Goal: Task Accomplishment & Management: Use online tool/utility

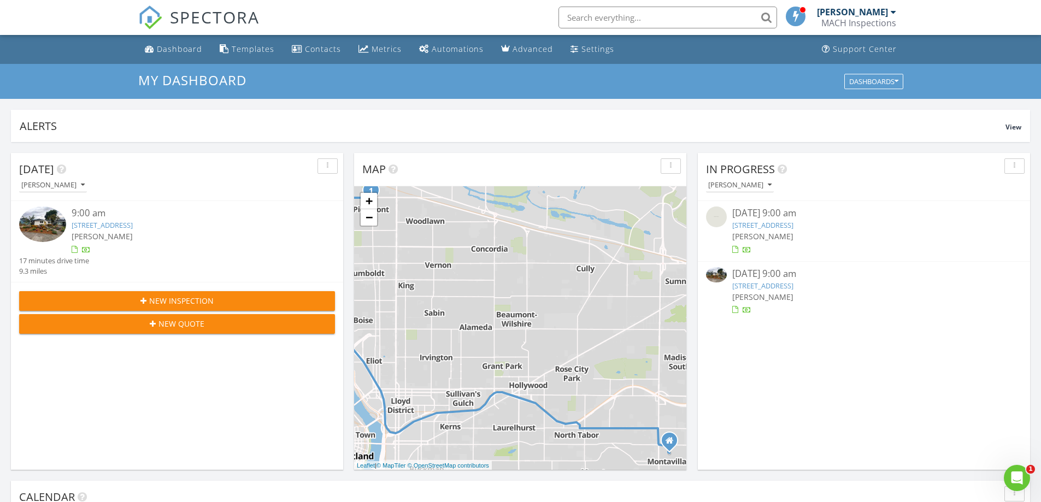
click at [774, 284] on link "235 N Holland St, Portland, OR 97217" at bounding box center [762, 286] width 61 height 10
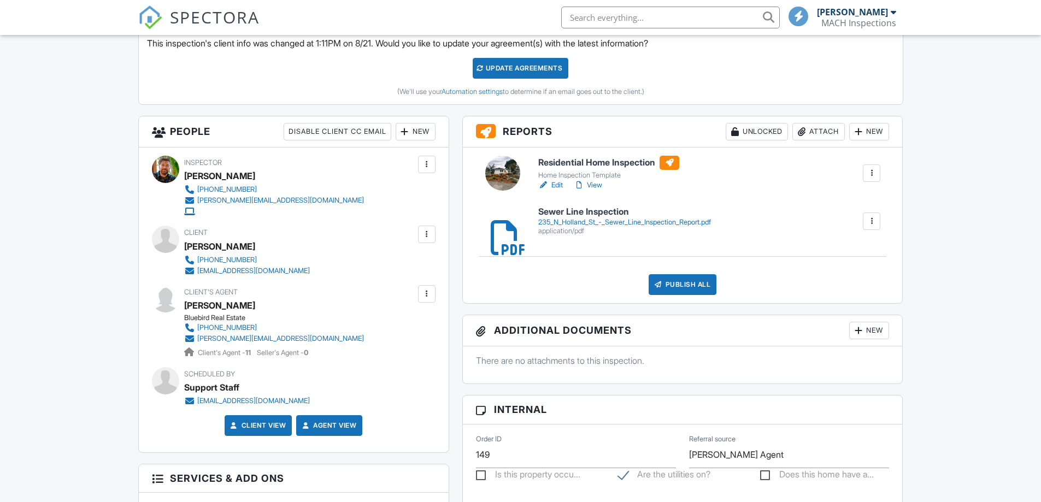
click at [594, 186] on link "View" at bounding box center [588, 185] width 28 height 11
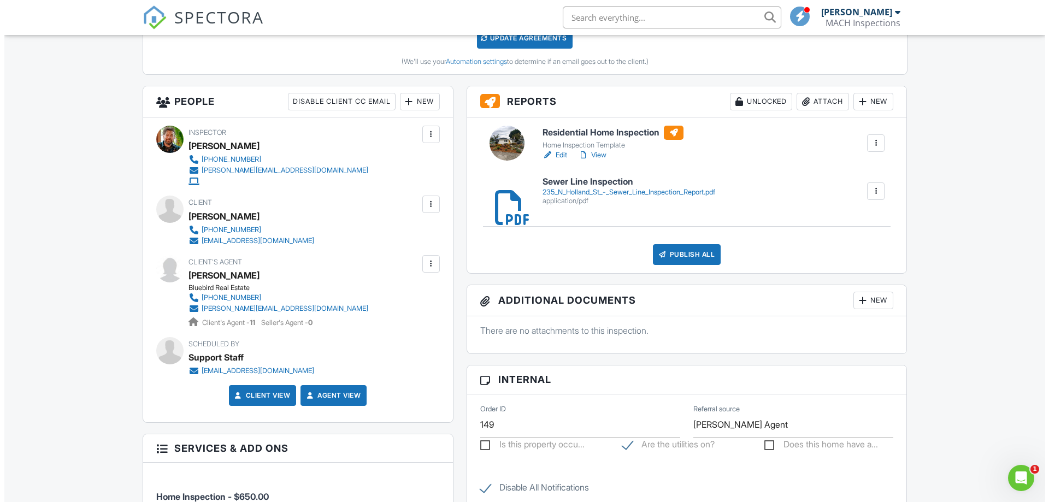
scroll to position [474, 0]
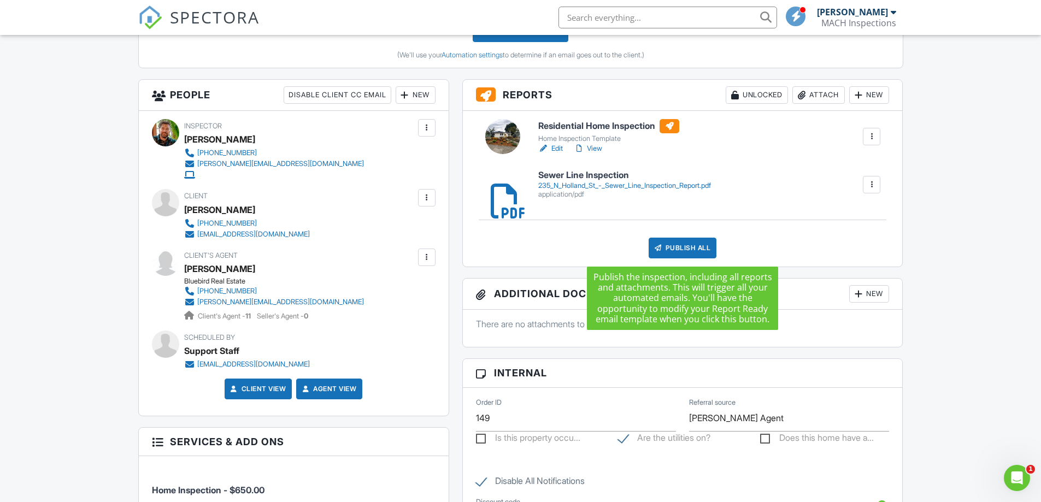
click at [673, 246] on div "Publish All" at bounding box center [682, 248] width 68 height 21
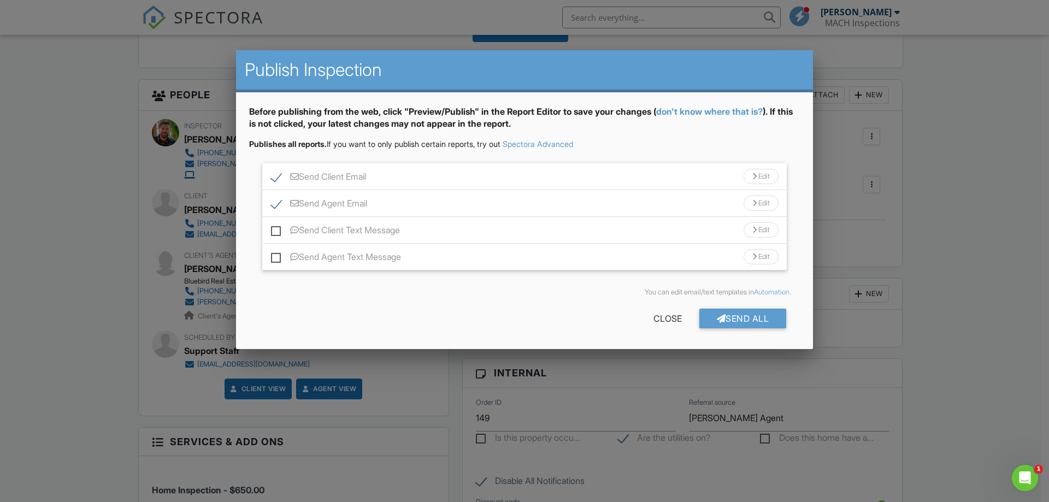
click at [752, 173] on div at bounding box center [754, 176] width 4 height 7
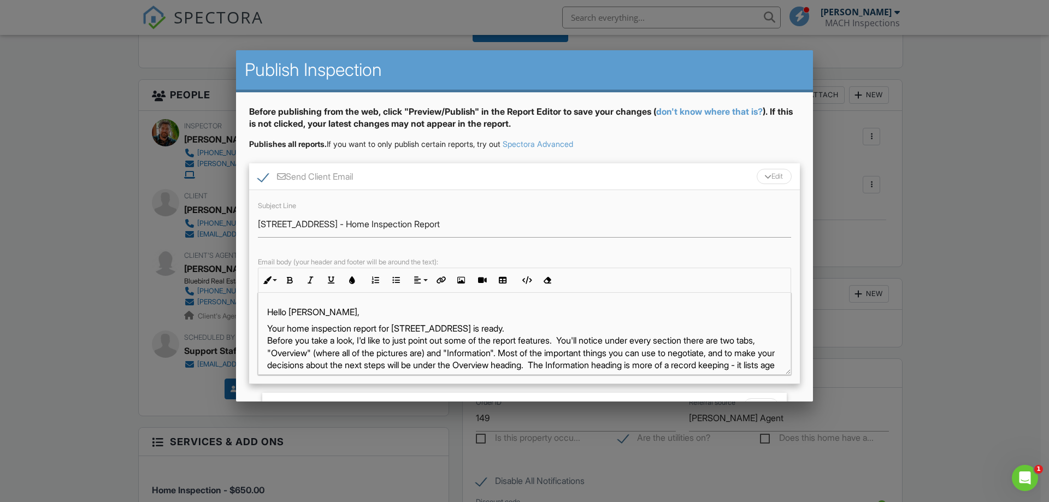
click at [529, 329] on p "Your home inspection report for 235 N Holland St is ready. Before you take a lo…" at bounding box center [524, 389] width 515 height 134
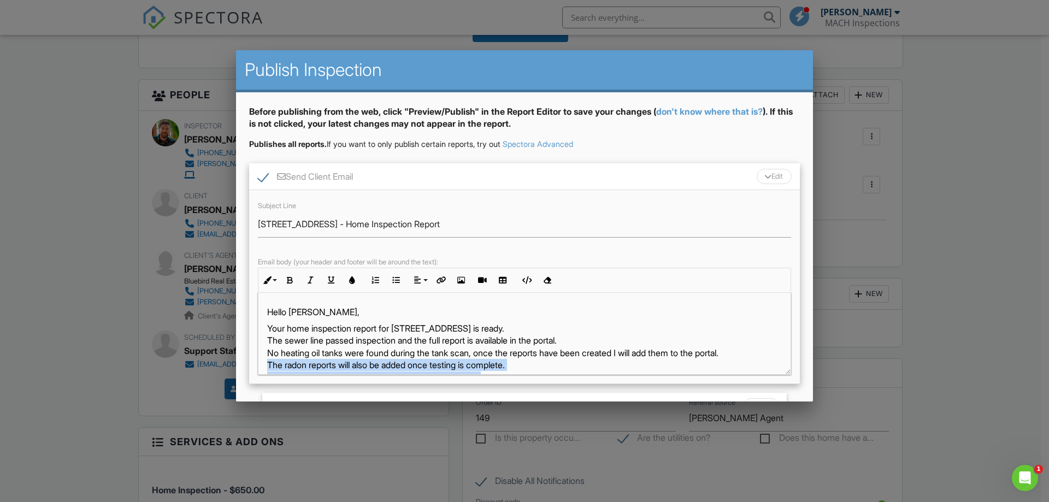
scroll to position [10, 0]
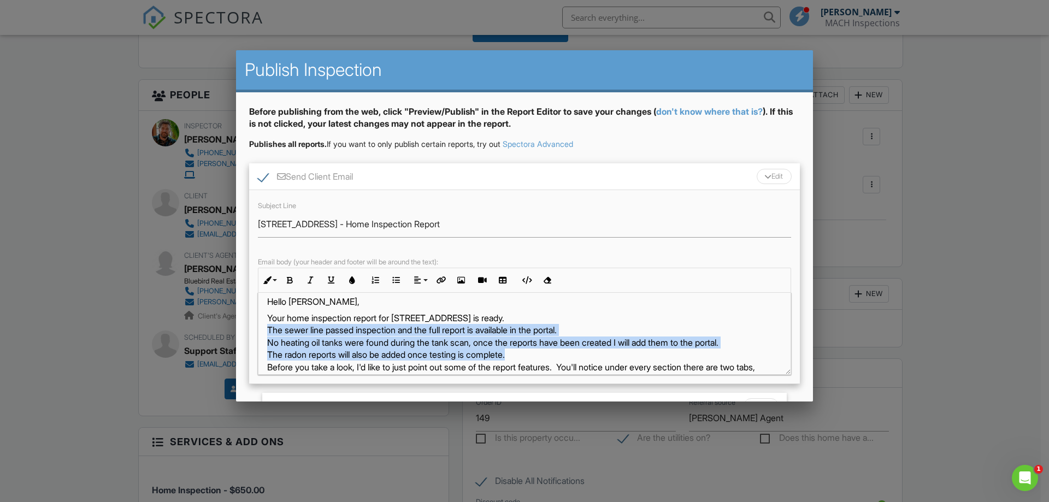
drag, startPoint x: 500, startPoint y: 363, endPoint x: 265, endPoint y: 329, distance: 237.8
click at [265, 329] on div "Hello Rachel, Your home inspection report for 235 N Holland St is ready. The se…" at bounding box center [524, 472] width 532 height 380
copy p "The sewer line passed inspection and the full report is available in the portal…"
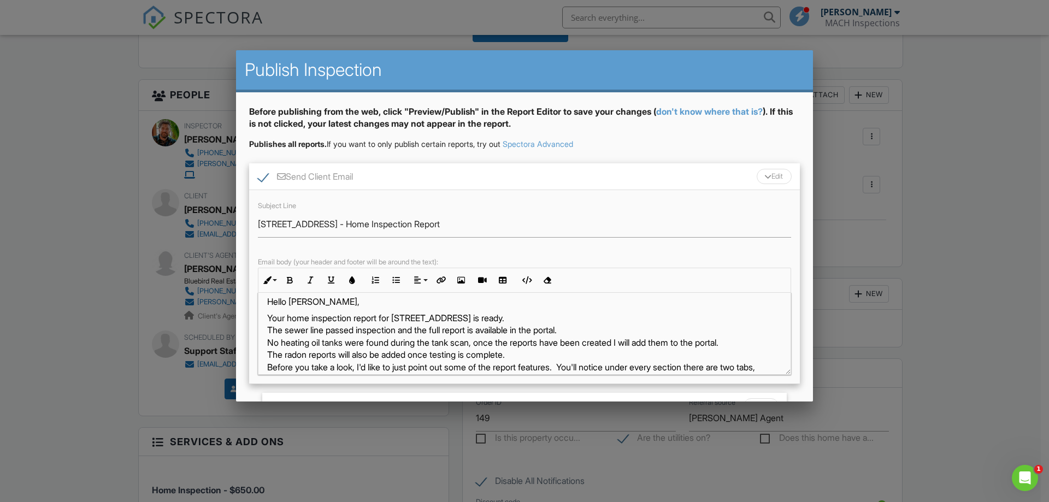
click at [765, 171] on div "Edit" at bounding box center [774, 176] width 35 height 15
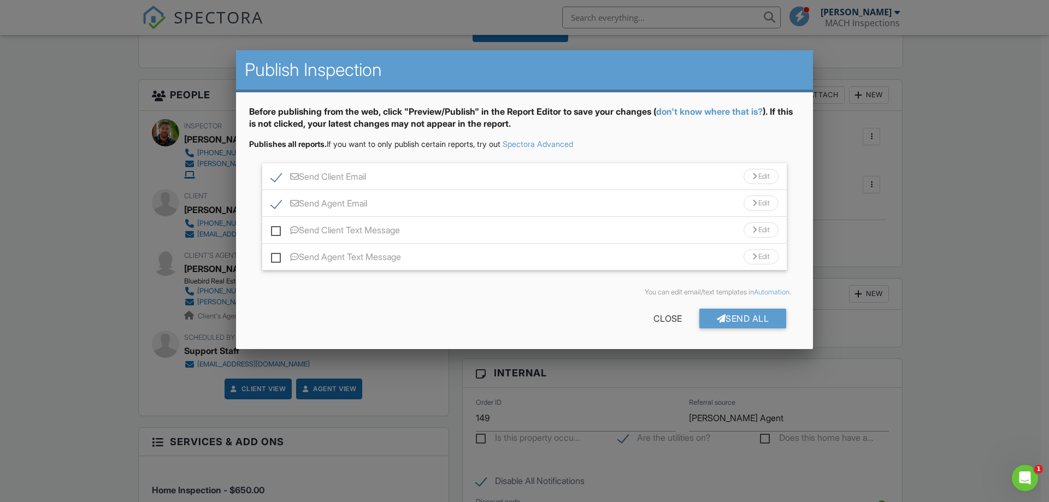
click at [757, 204] on div "Edit" at bounding box center [761, 203] width 35 height 15
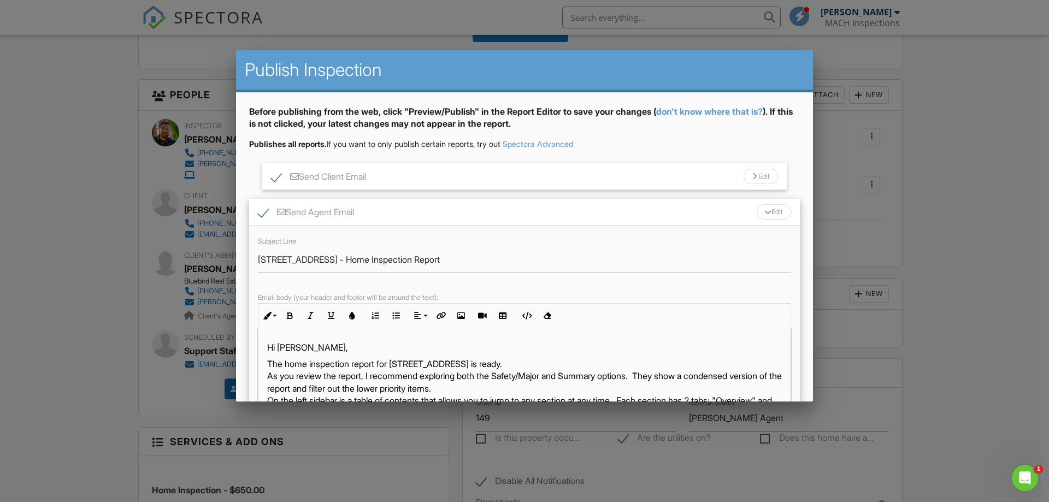
click at [522, 355] on div "Hi Toni, The home inspection report for 235 N Holland St is ready. As you revie…" at bounding box center [524, 490] width 532 height 324
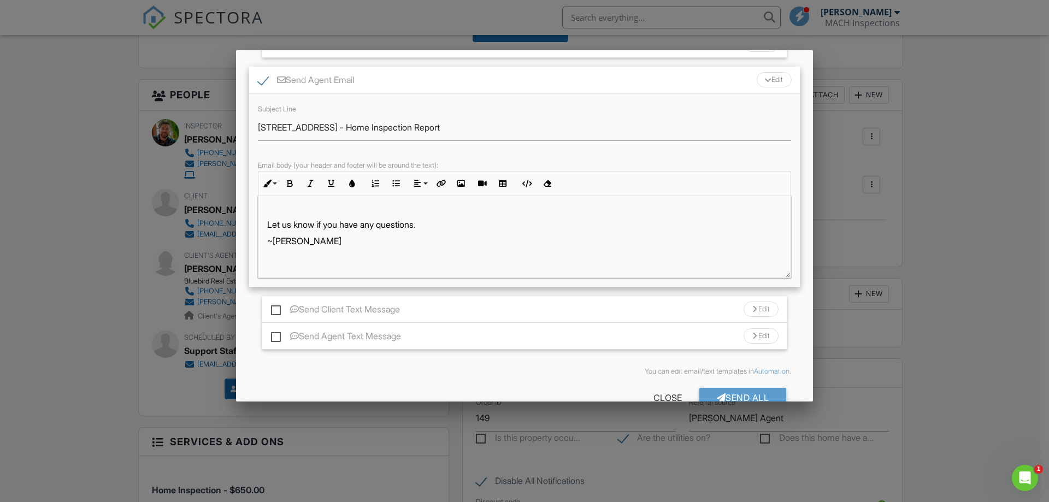
scroll to position [159, 0]
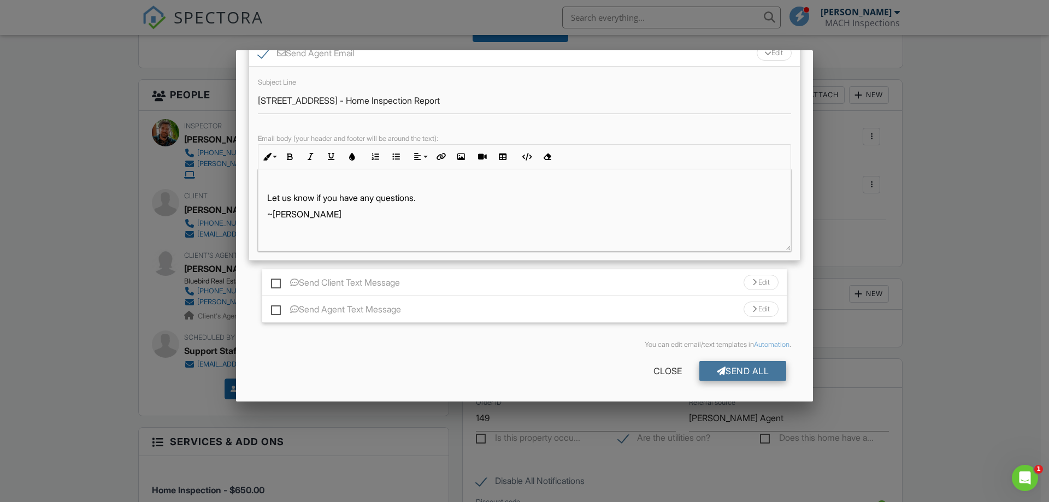
click at [735, 371] on div "Send All" at bounding box center [742, 371] width 87 height 20
